Goal: Book appointment/travel/reservation

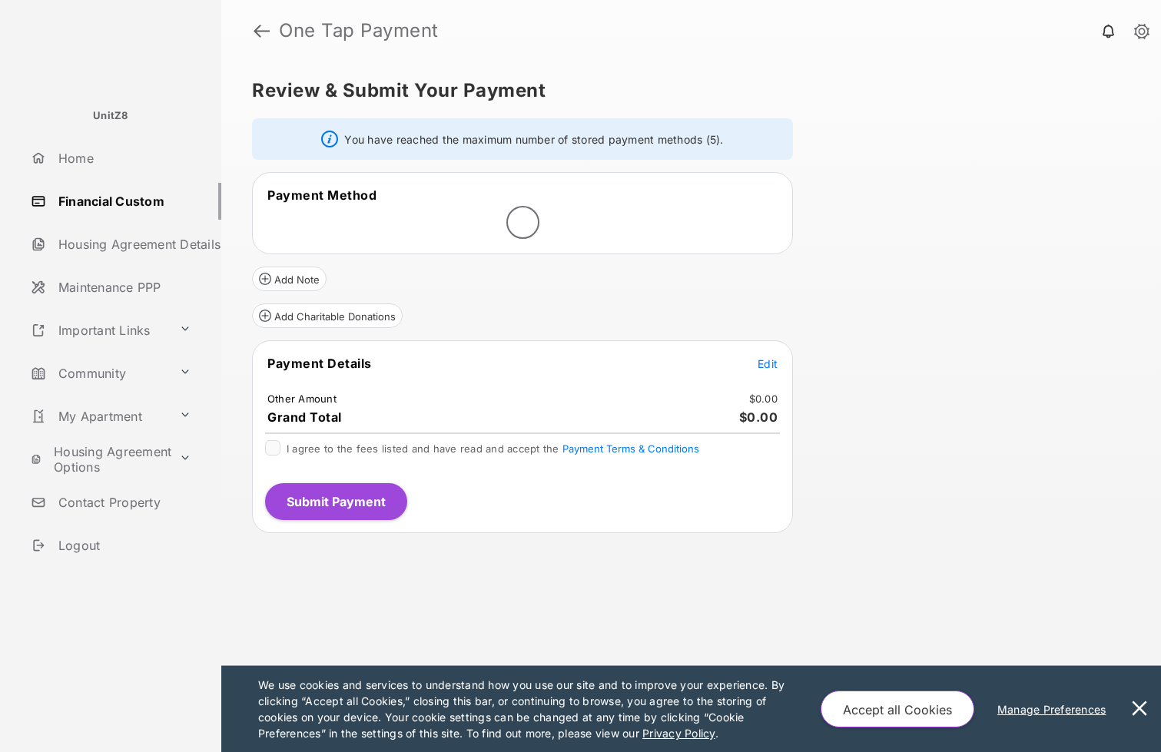
click at [856, 714] on button "Accept all Cookies" at bounding box center [897, 708] width 154 height 37
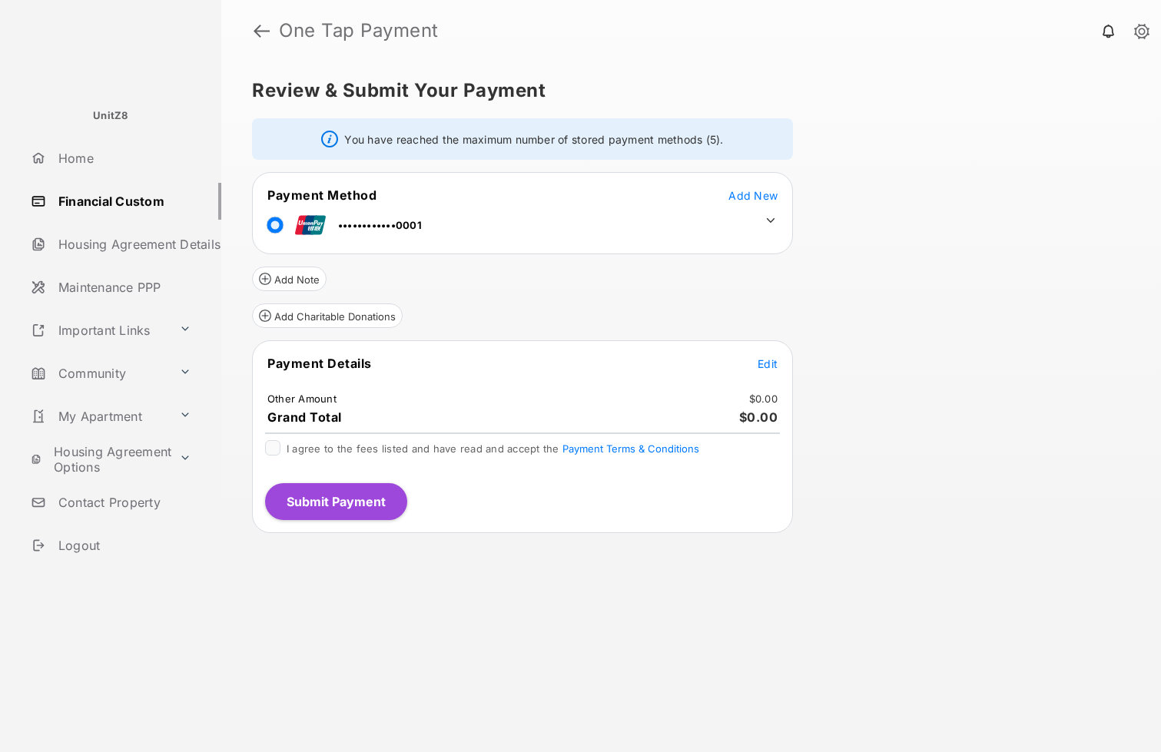
click at [770, 366] on span "Edit" at bounding box center [767, 363] width 20 height 13
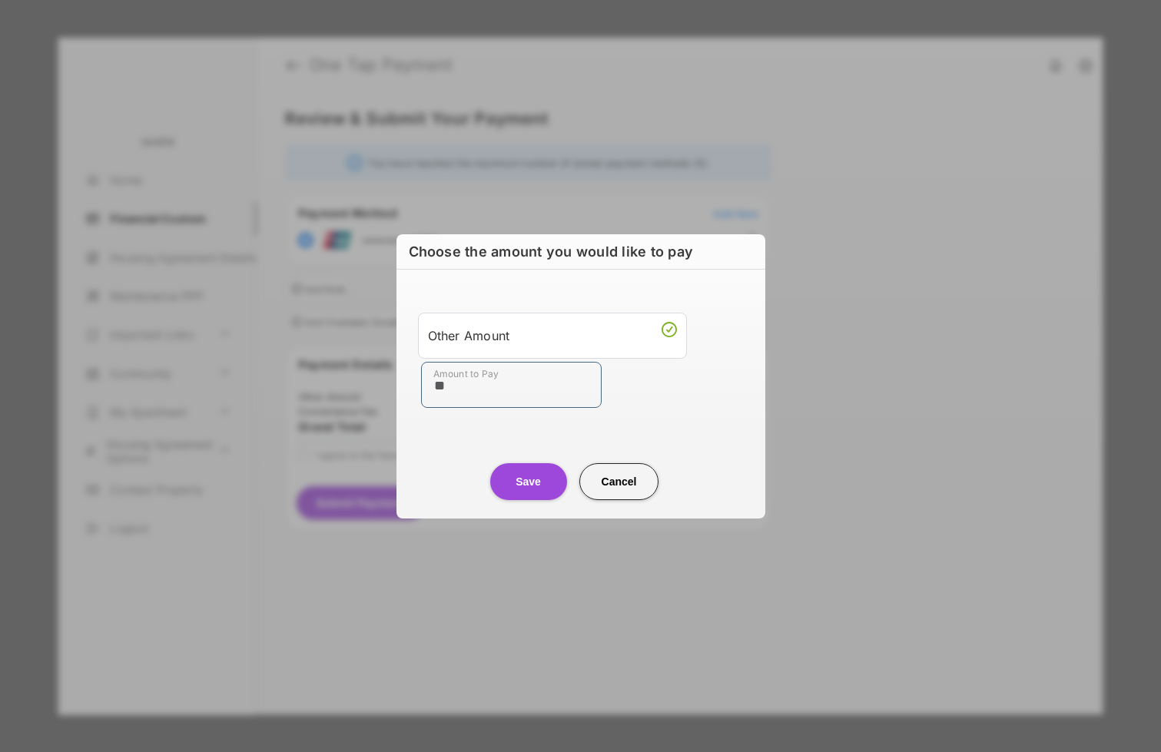
type input "**"
click at [513, 480] on button "Save" at bounding box center [528, 481] width 77 height 37
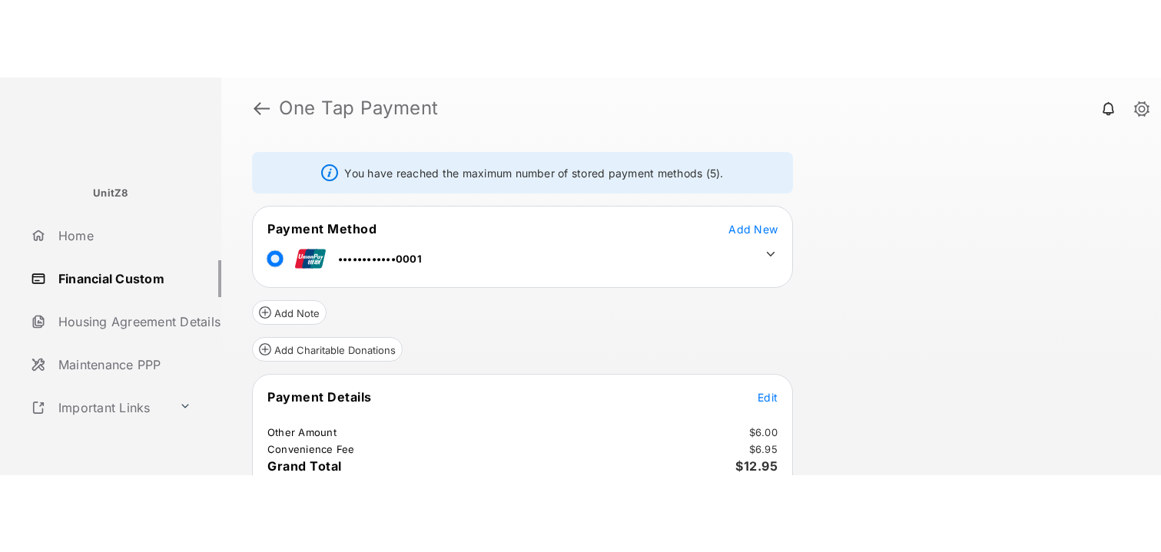
scroll to position [151, 0]
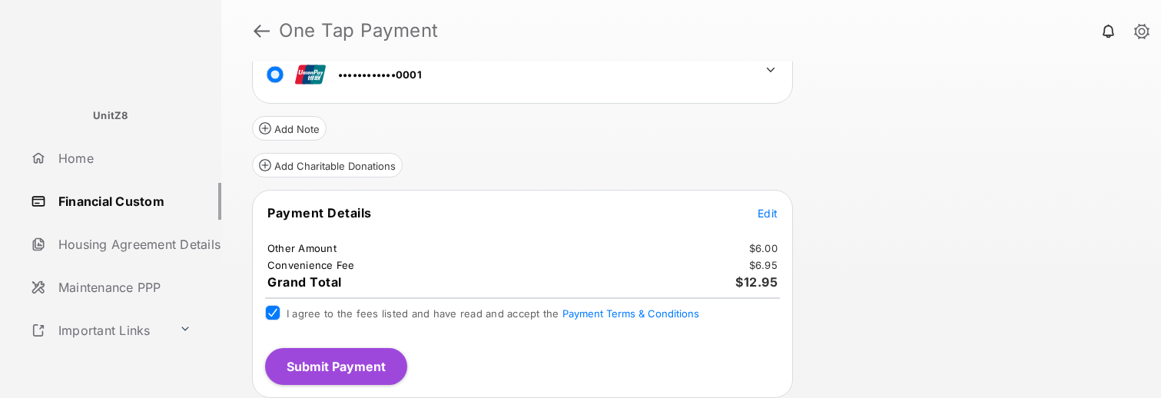
click at [320, 370] on button "Submit Payment" at bounding box center [336, 366] width 142 height 37
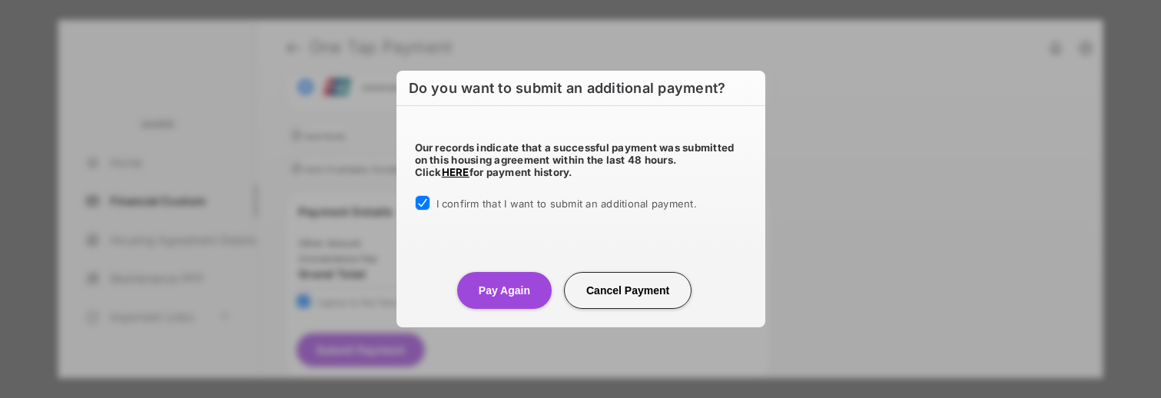
click at [508, 296] on button "Pay Again" at bounding box center [504, 290] width 94 height 37
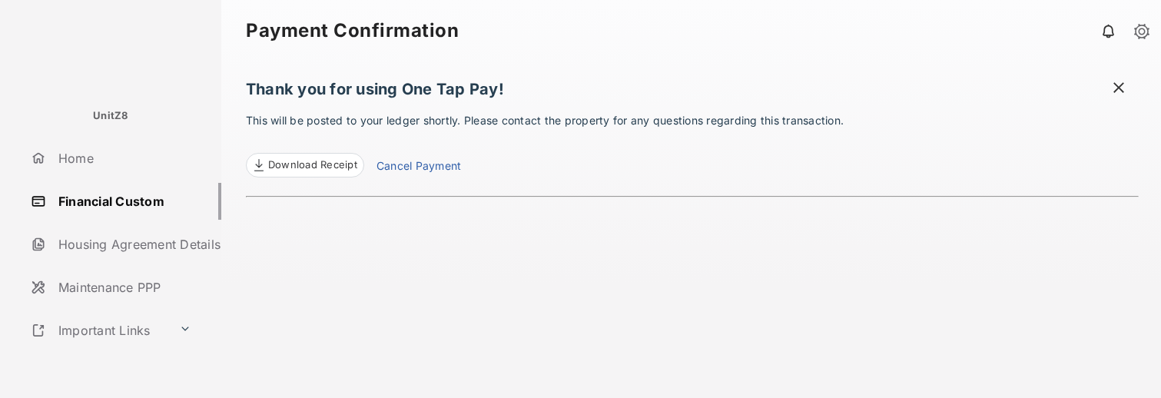
click at [588, 285] on div "Thank you for using One Tap Pay! This will be posted to your ledger shortly. Pl…" at bounding box center [692, 229] width 892 height 336
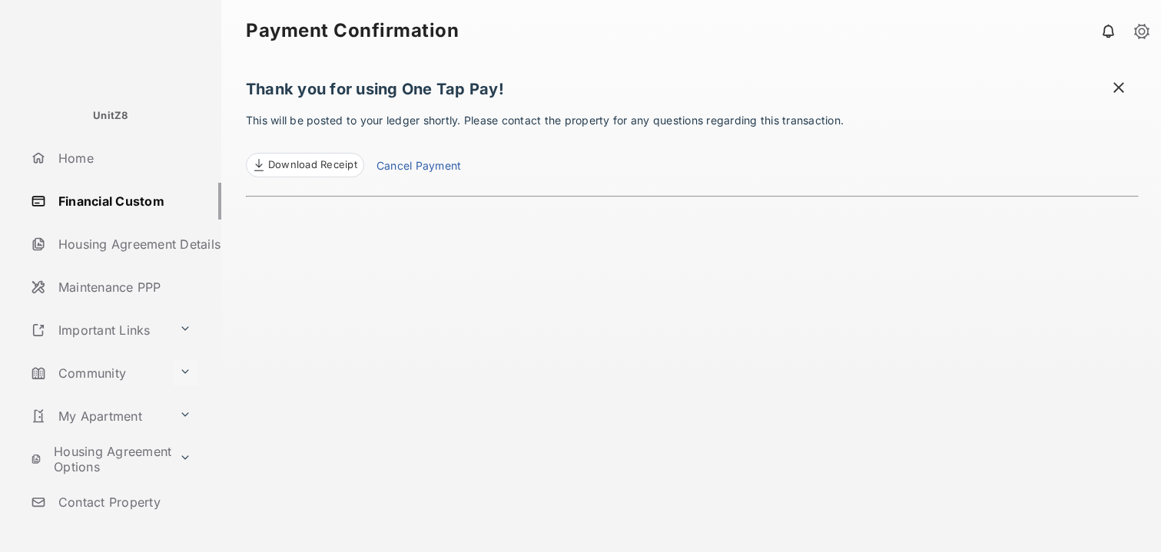
click at [182, 373] on button at bounding box center [185, 372] width 25 height 27
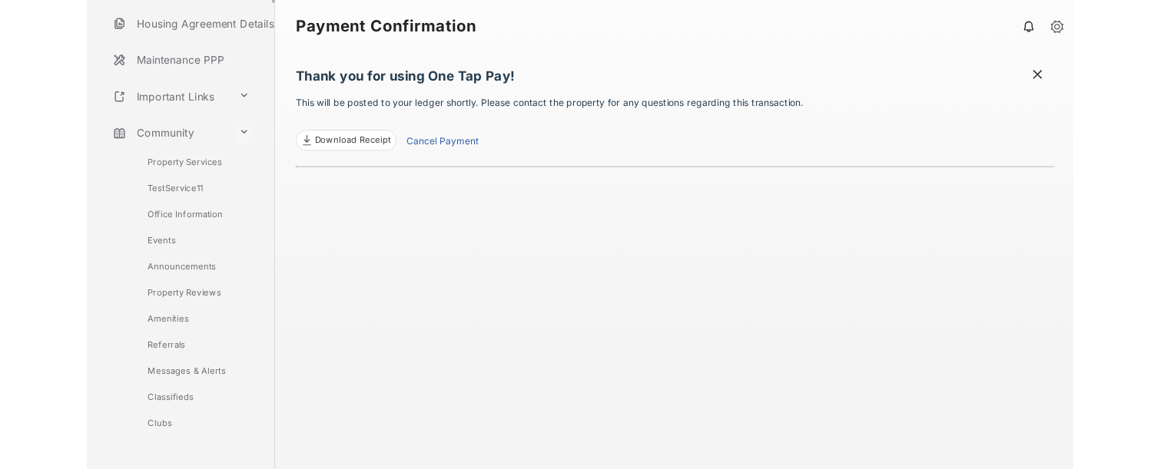
scroll to position [256, 0]
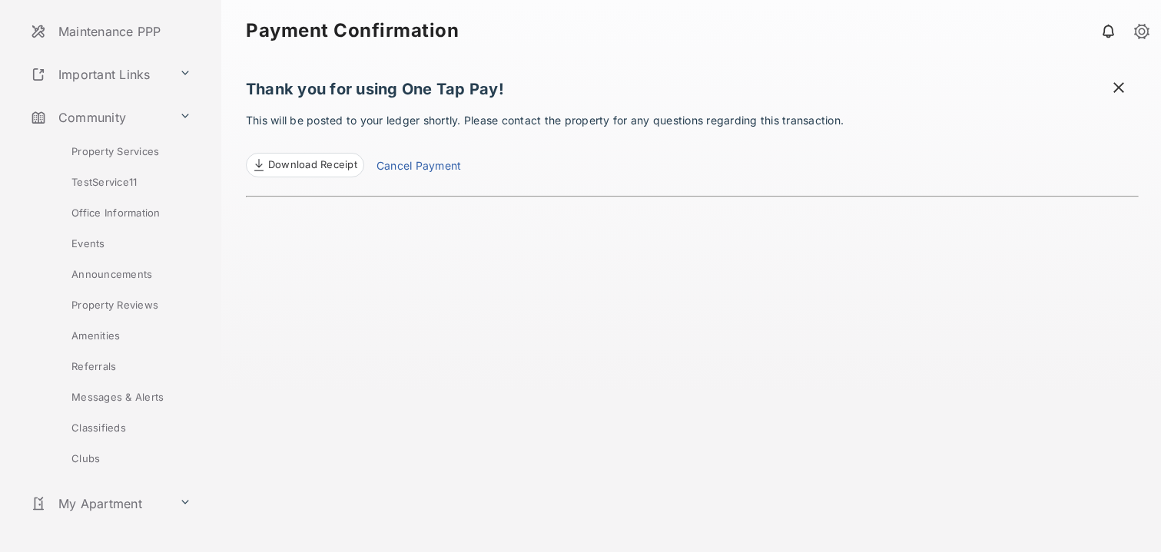
click at [87, 240] on link "Events" at bounding box center [124, 243] width 193 height 31
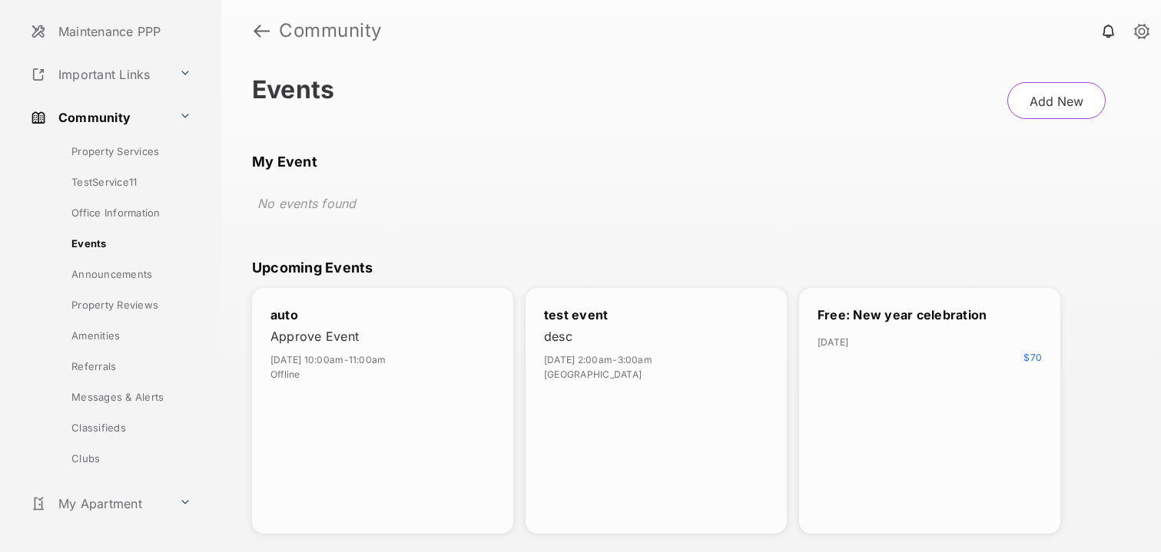
click at [902, 352] on div "$ 70" at bounding box center [929, 358] width 224 height 12
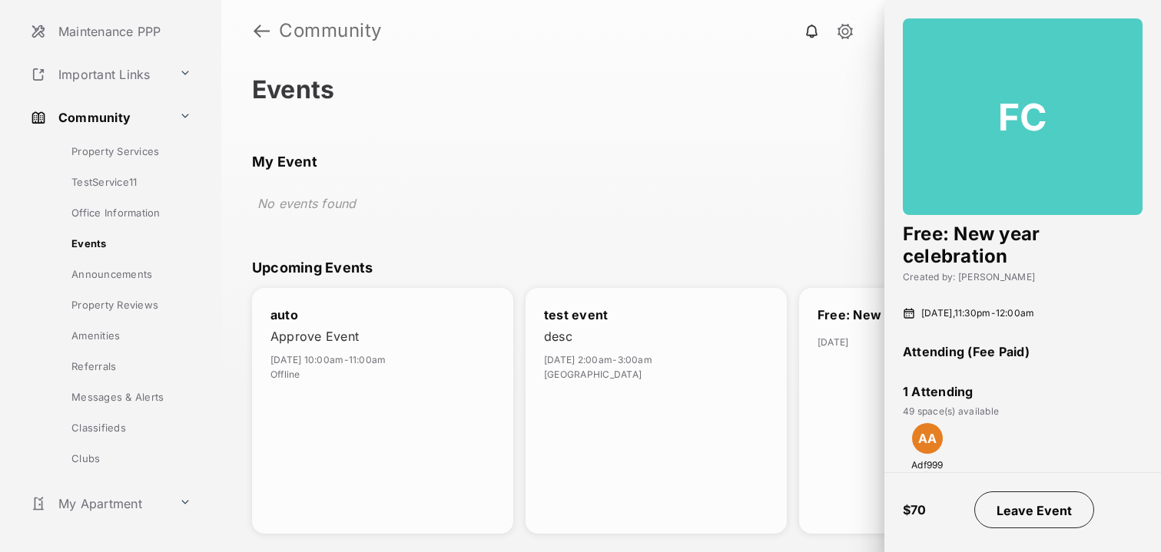
click at [1049, 513] on button "Leave Event" at bounding box center [1034, 510] width 120 height 37
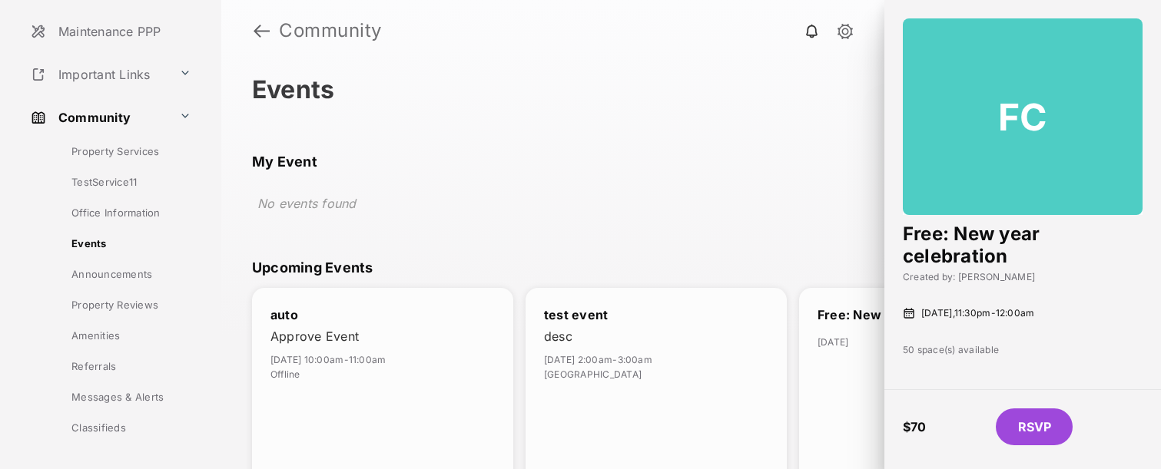
click at [836, 125] on div "Events Add New" at bounding box center [691, 108] width 878 height 91
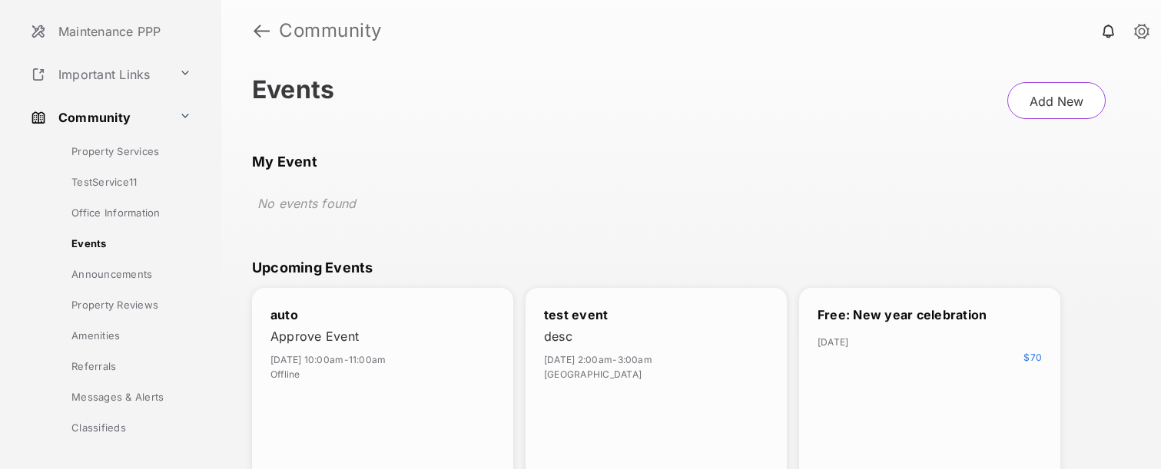
click at [918, 333] on span "Mon Dec 29, 2025" at bounding box center [929, 342] width 224 height 18
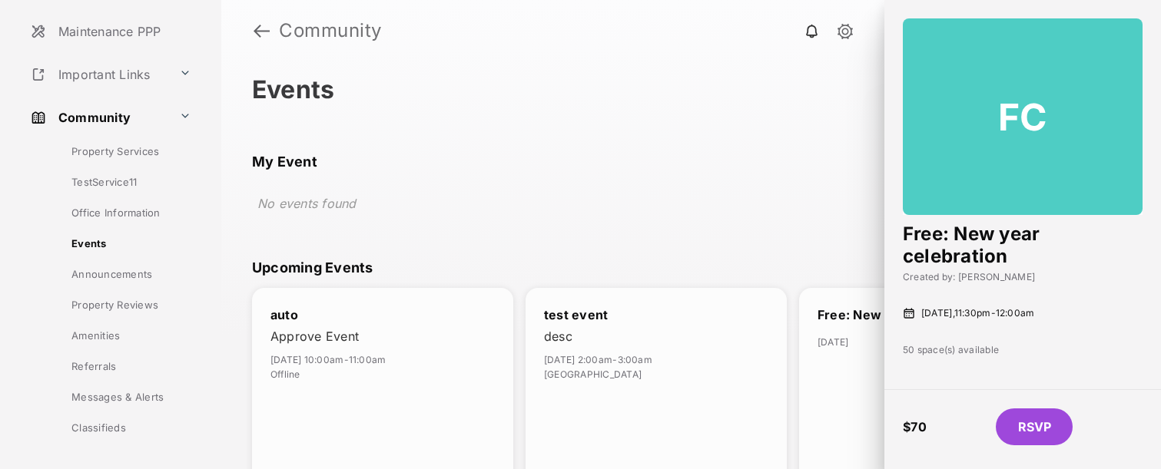
click at [1053, 435] on button "RSVP" at bounding box center [1033, 427] width 77 height 37
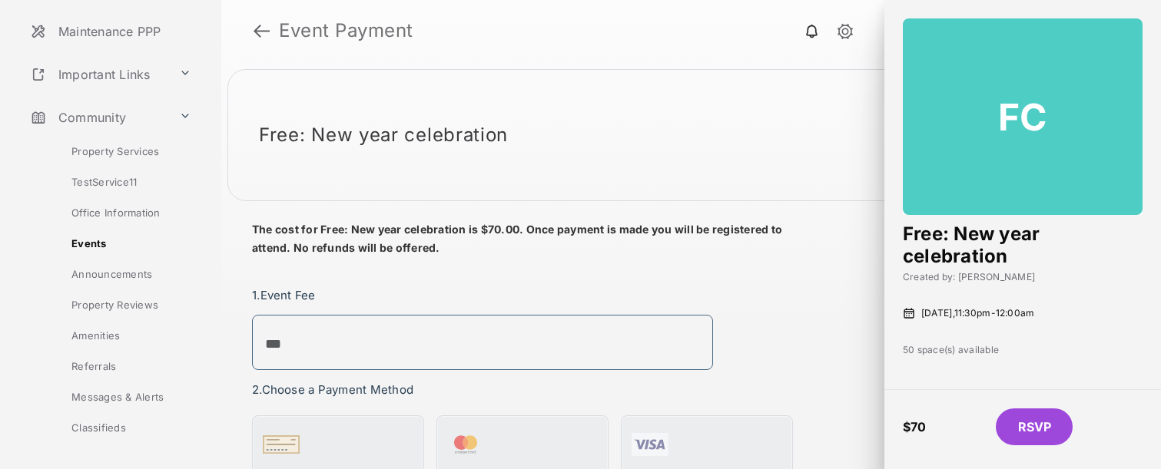
click at [391, 344] on input "***" at bounding box center [482, 342] width 461 height 55
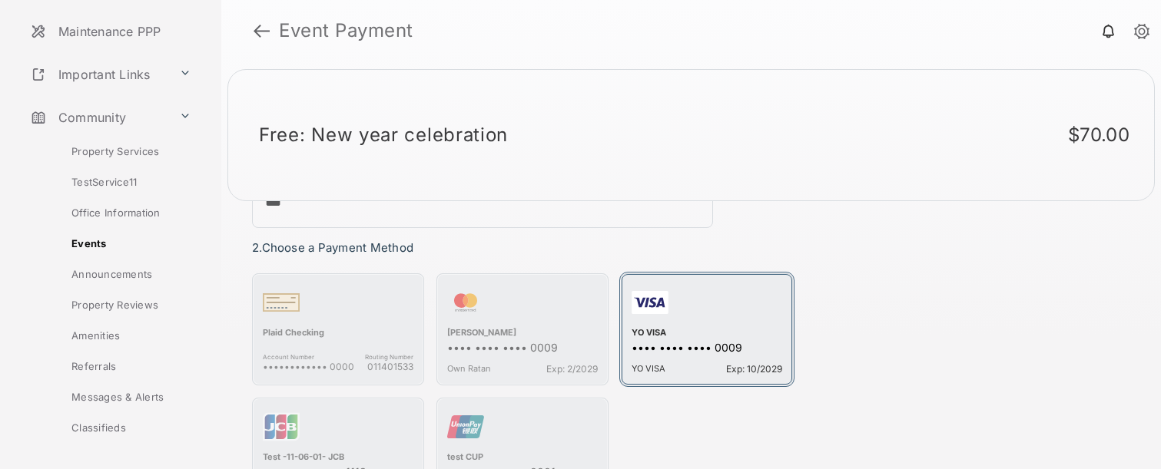
click at [702, 313] on div "button" at bounding box center [706, 305] width 151 height 43
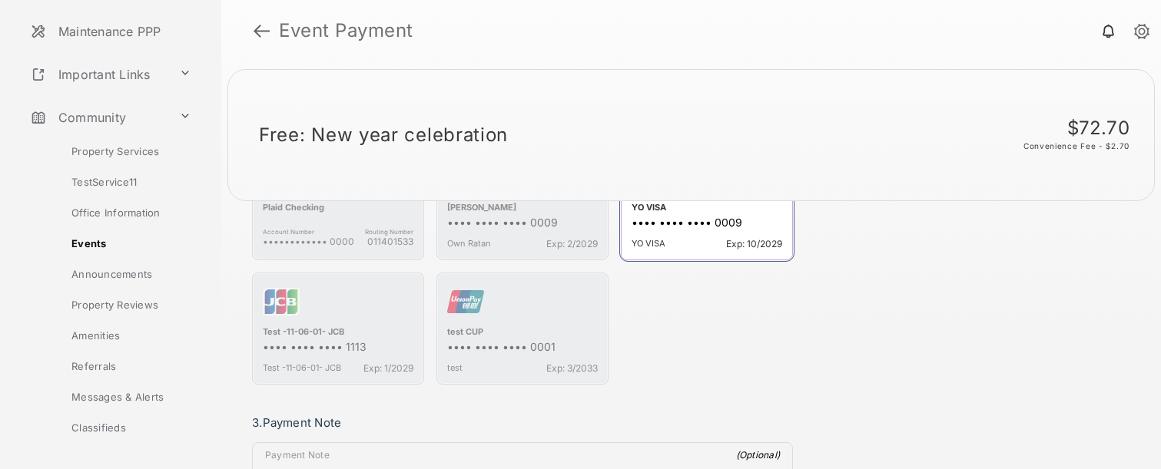
scroll to position [349, 0]
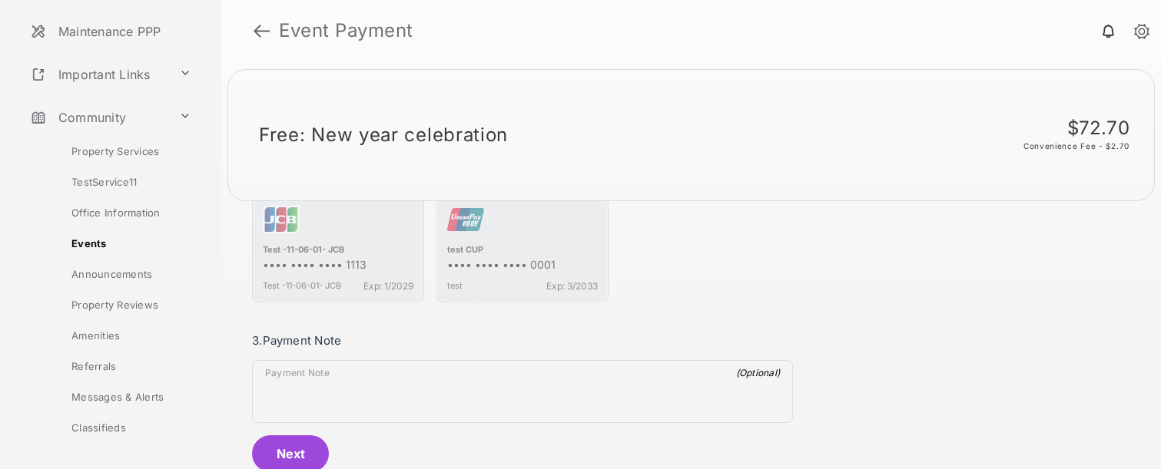
click at [316, 391] on textarea "Payment Note" at bounding box center [522, 394] width 539 height 55
click at [287, 455] on button "Next" at bounding box center [290, 453] width 77 height 37
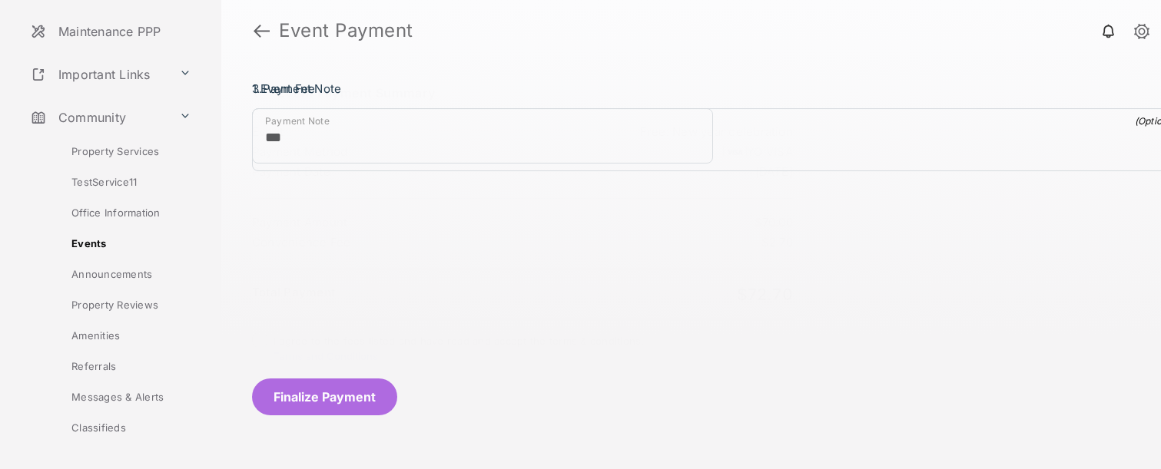
scroll to position [0, 0]
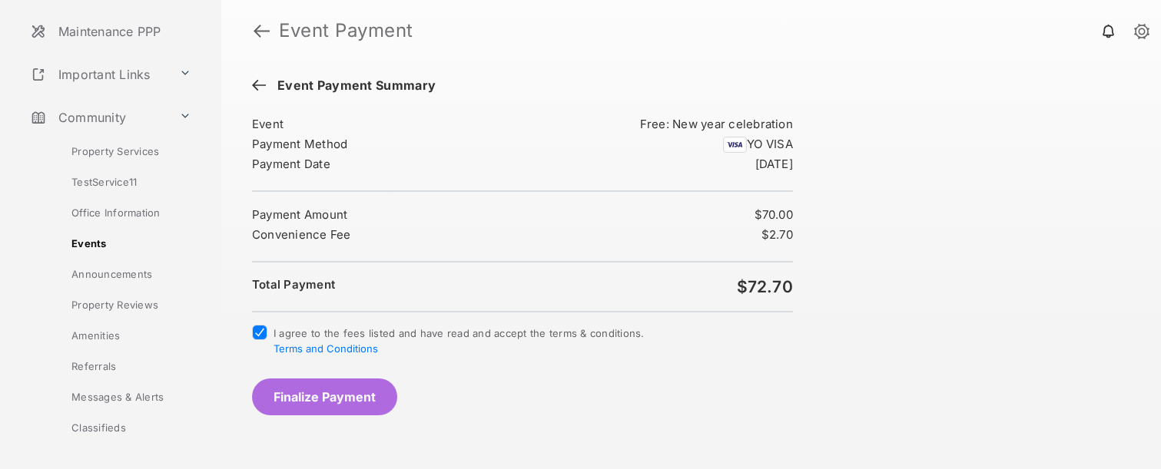
click at [310, 399] on button "Finalize Payment" at bounding box center [324, 397] width 145 height 37
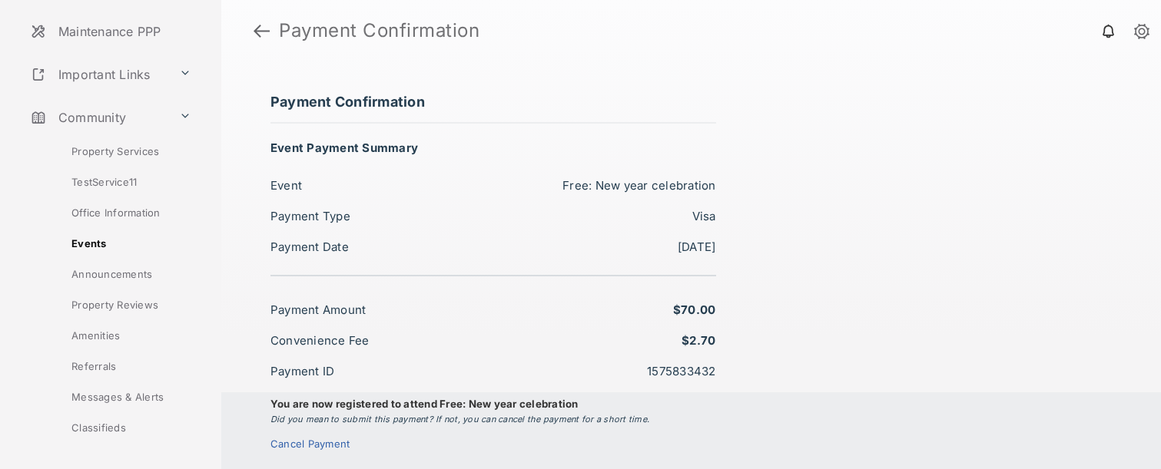
click at [105, 334] on link "Amenities" at bounding box center [124, 335] width 193 height 31
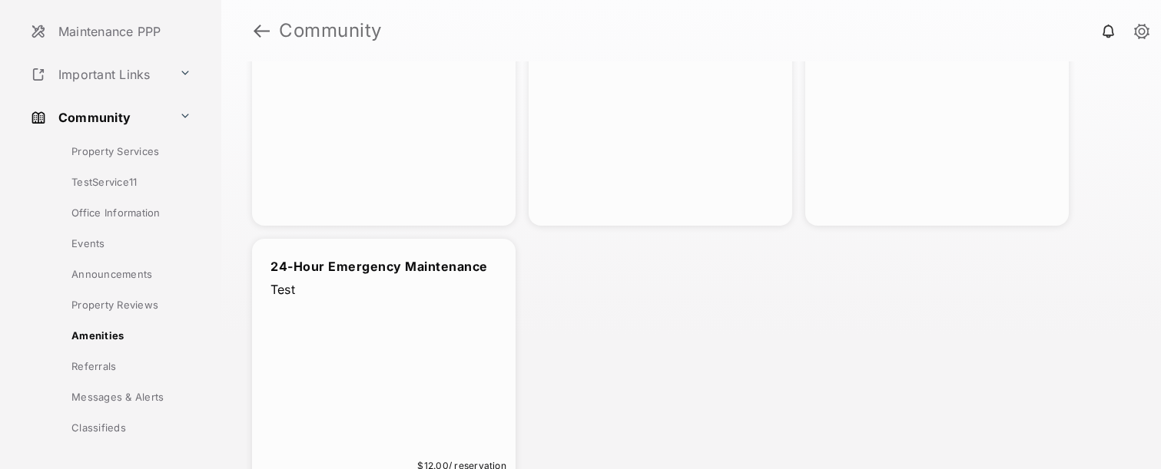
scroll to position [1293, 0]
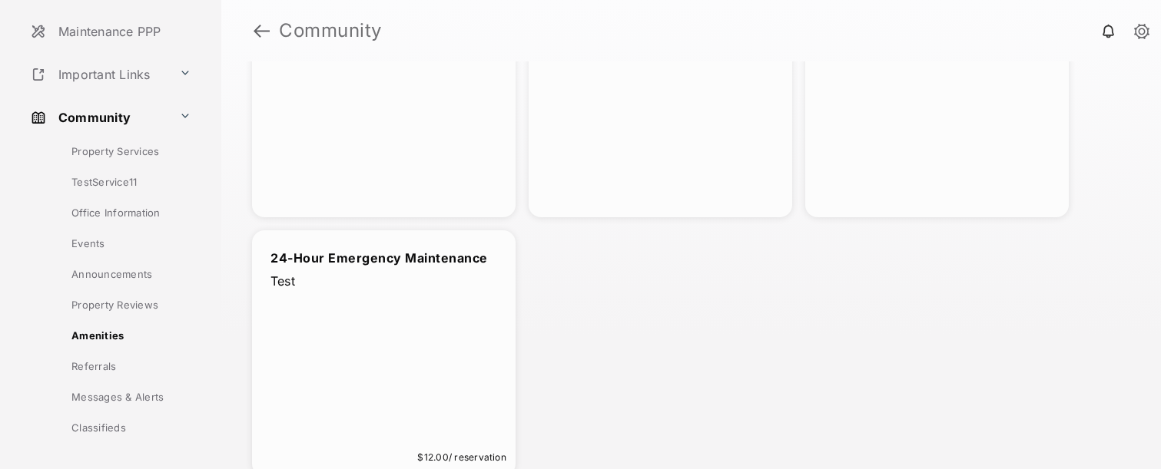
click at [512, 346] on div "24-Hour Emergency Maintenance Test $12.00 / reservation" at bounding box center [383, 353] width 263 height 246
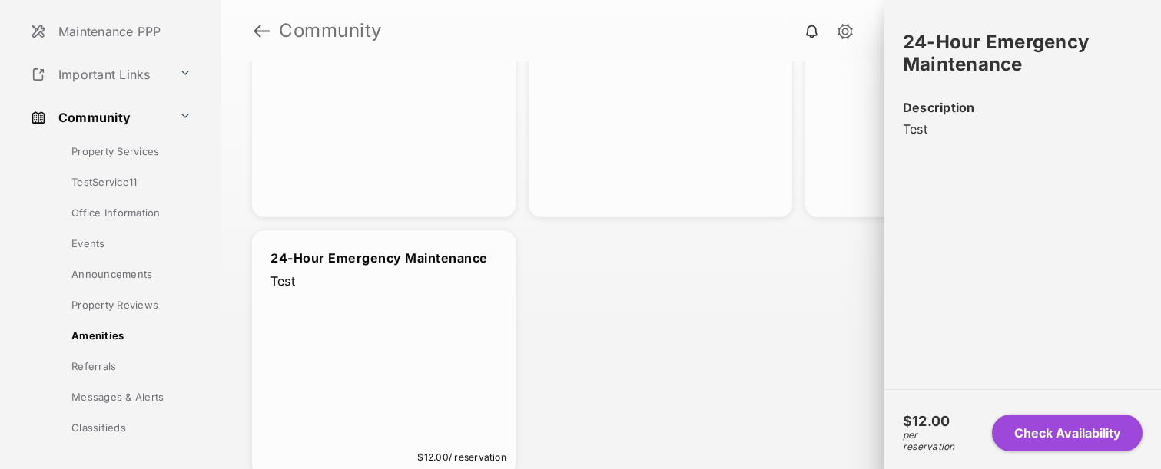
click at [1085, 440] on button "Check Availability" at bounding box center [1067, 433] width 151 height 37
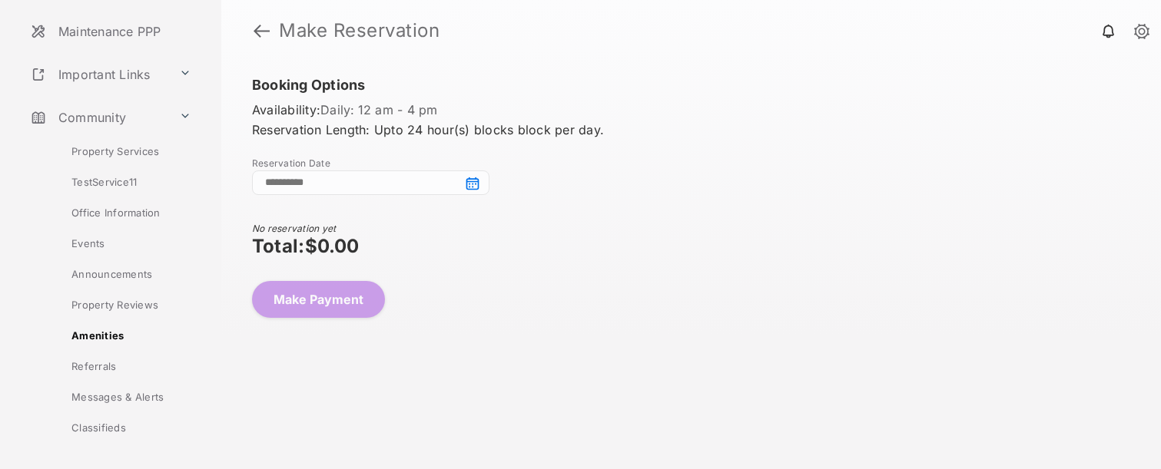
click at [475, 187] on input at bounding box center [370, 183] width 237 height 25
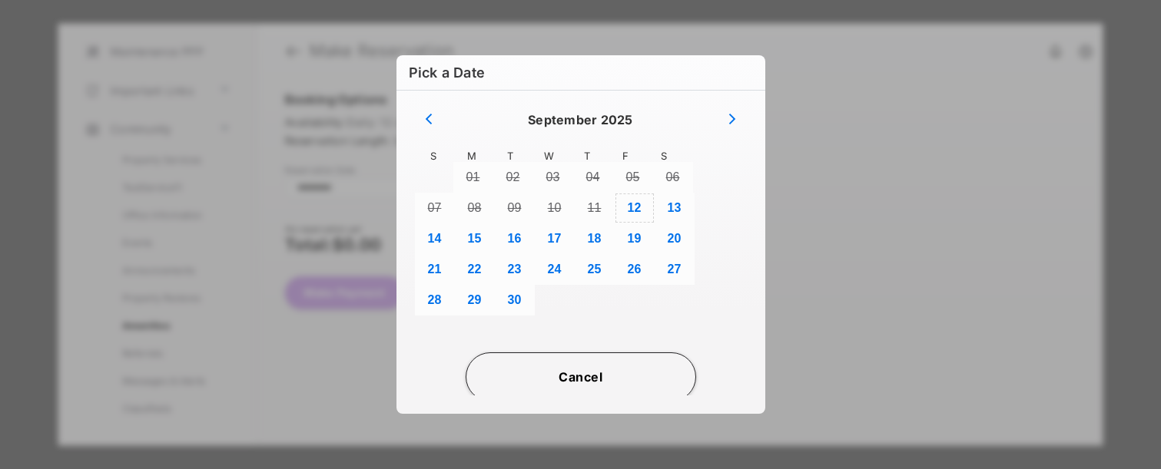
click at [636, 210] on button "12" at bounding box center [634, 208] width 40 height 31
type input "**********"
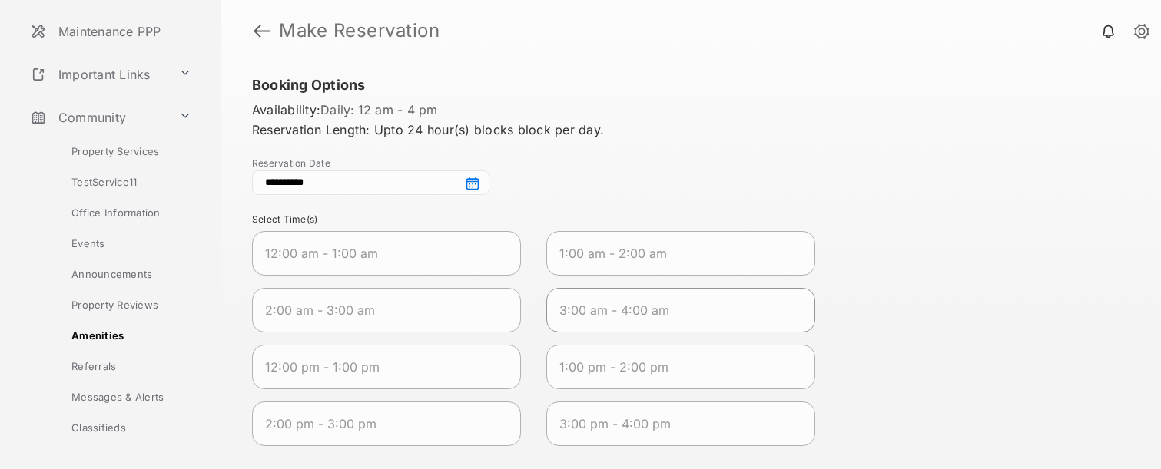
click at [661, 322] on 2025-09-12T04\ "3:00 am - 4:00 am" at bounding box center [680, 310] width 269 height 45
click at [735, 262] on span "1:00 am - 2:00 am" at bounding box center [668, 253] width 218 height 18
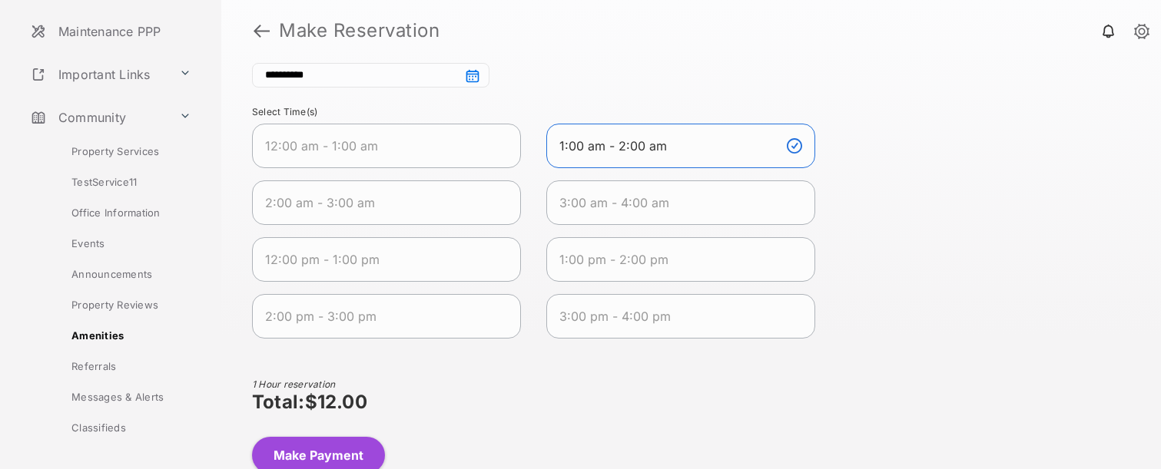
scroll to position [114, 0]
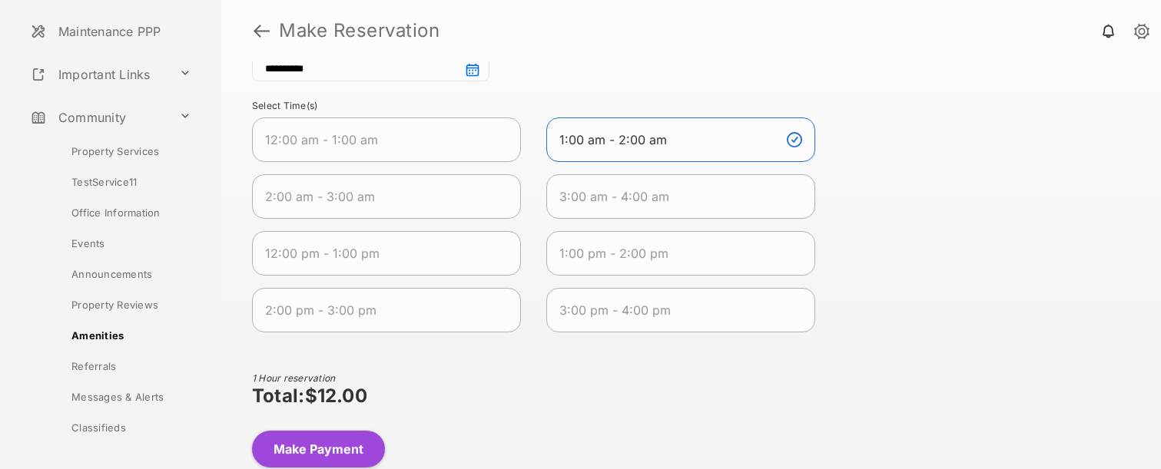
click at [333, 444] on button "Make Payment" at bounding box center [318, 449] width 133 height 37
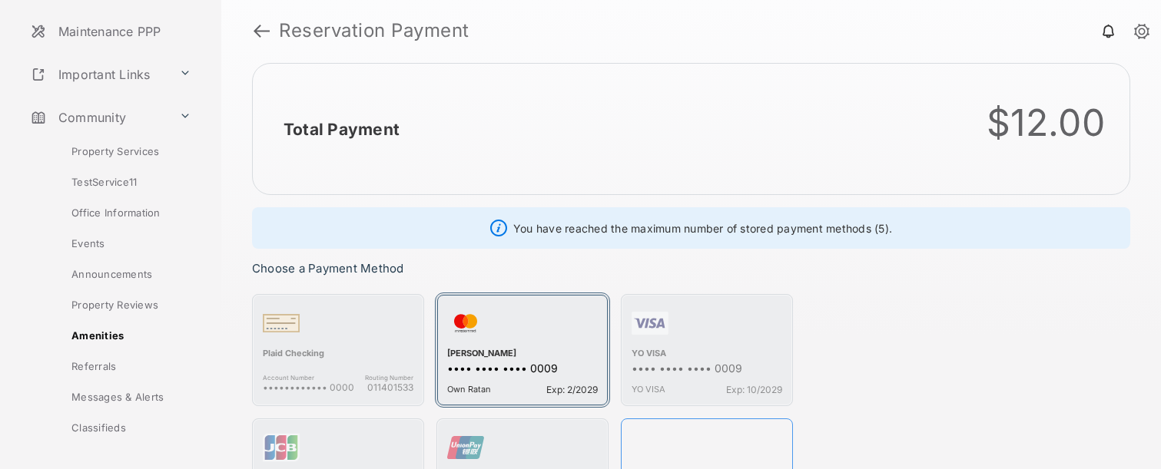
click at [552, 326] on div "button" at bounding box center [522, 326] width 151 height 43
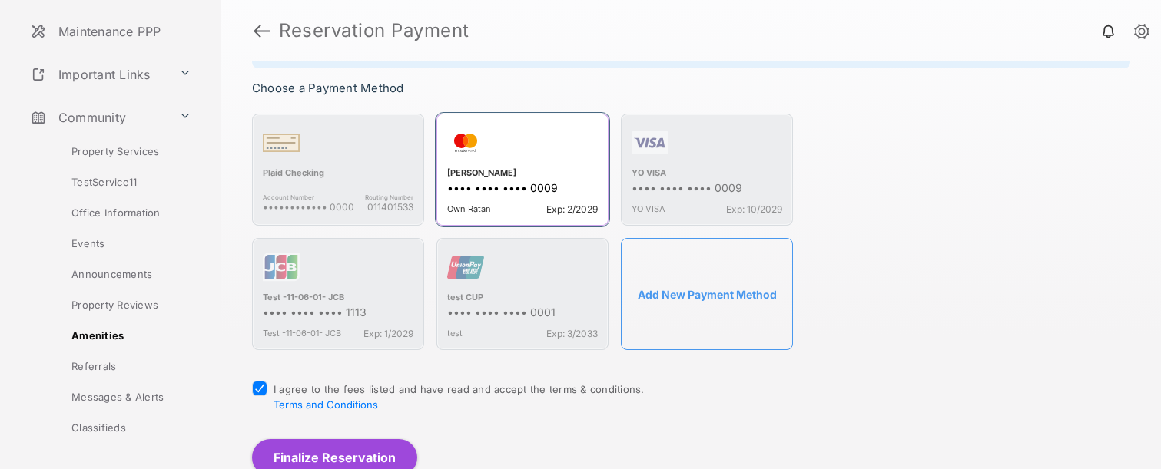
scroll to position [185, 0]
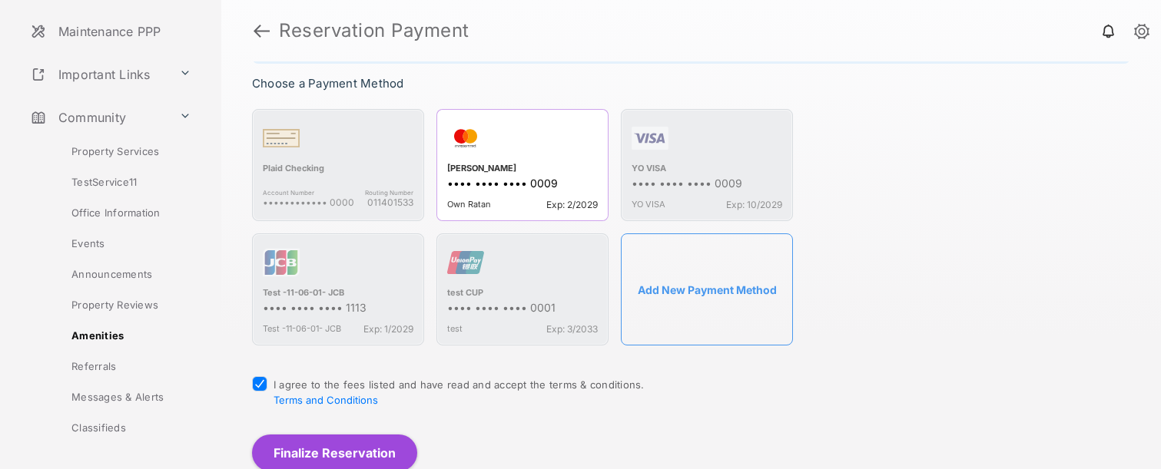
click at [323, 452] on button "Finalize Reservation" at bounding box center [334, 453] width 165 height 37
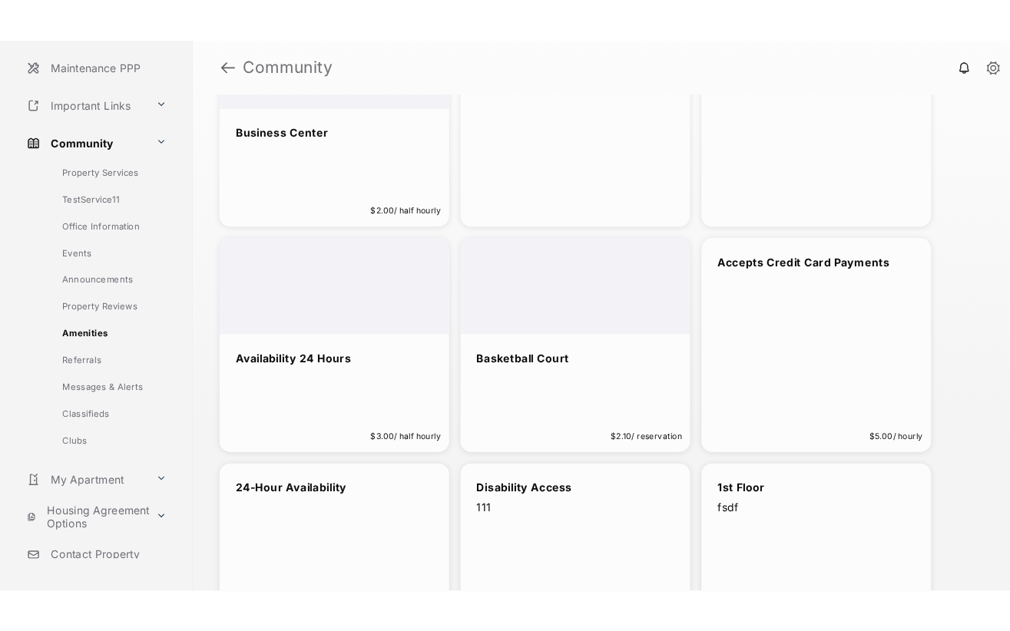
scroll to position [794, 0]
